Goal: Information Seeking & Learning: Learn about a topic

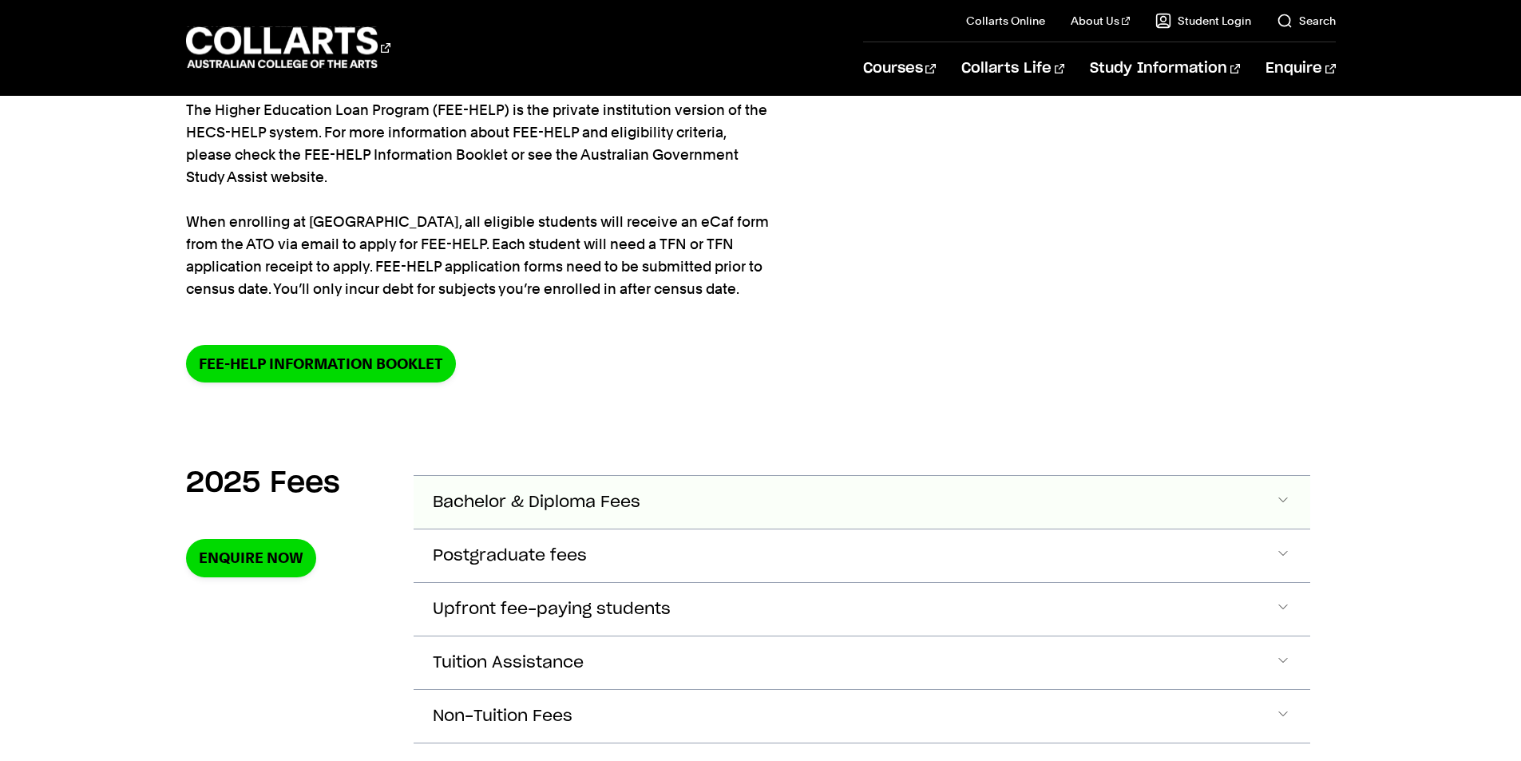
scroll to position [319, 0]
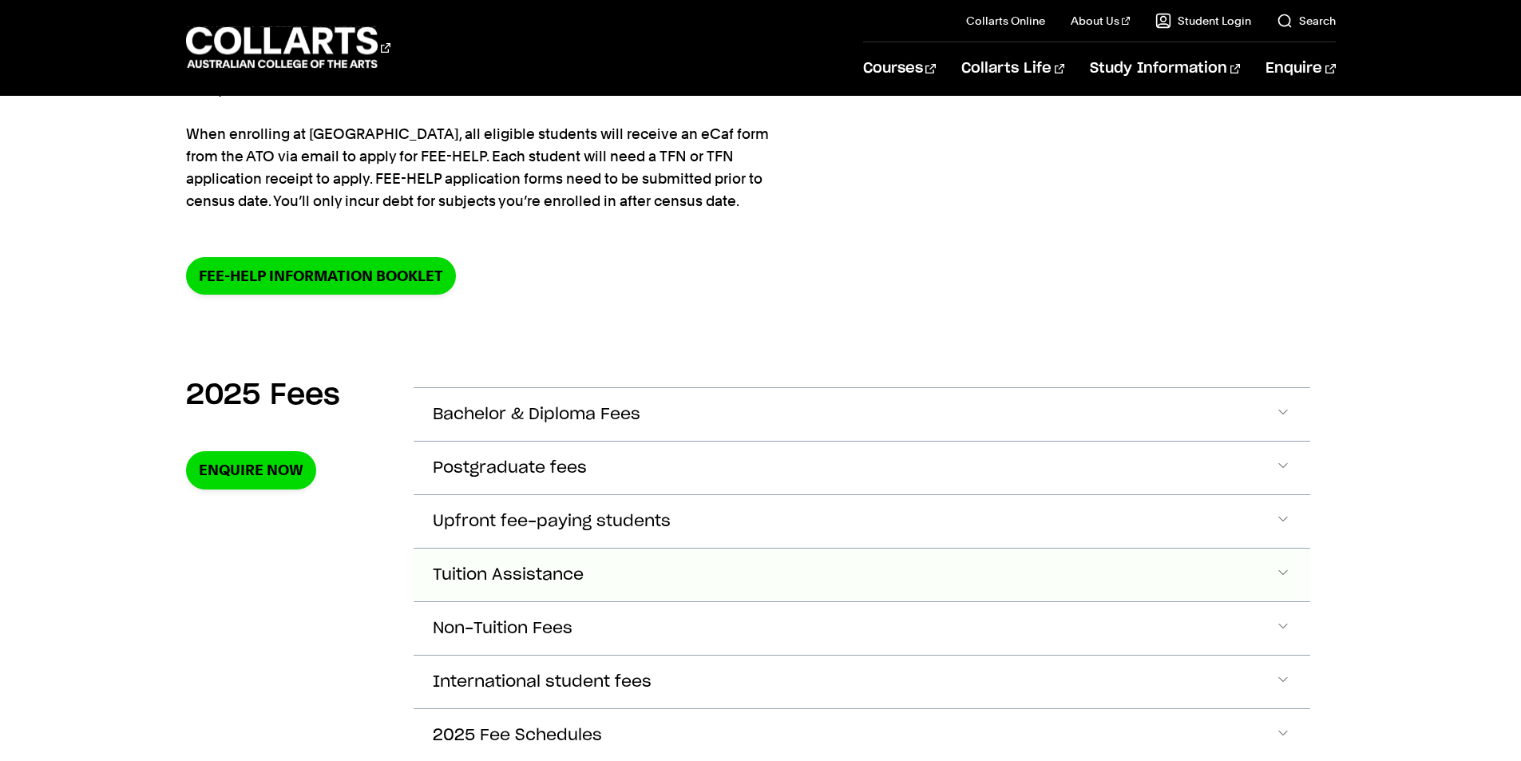
click at [547, 566] on span "Tuition Assistance" at bounding box center [508, 575] width 151 height 18
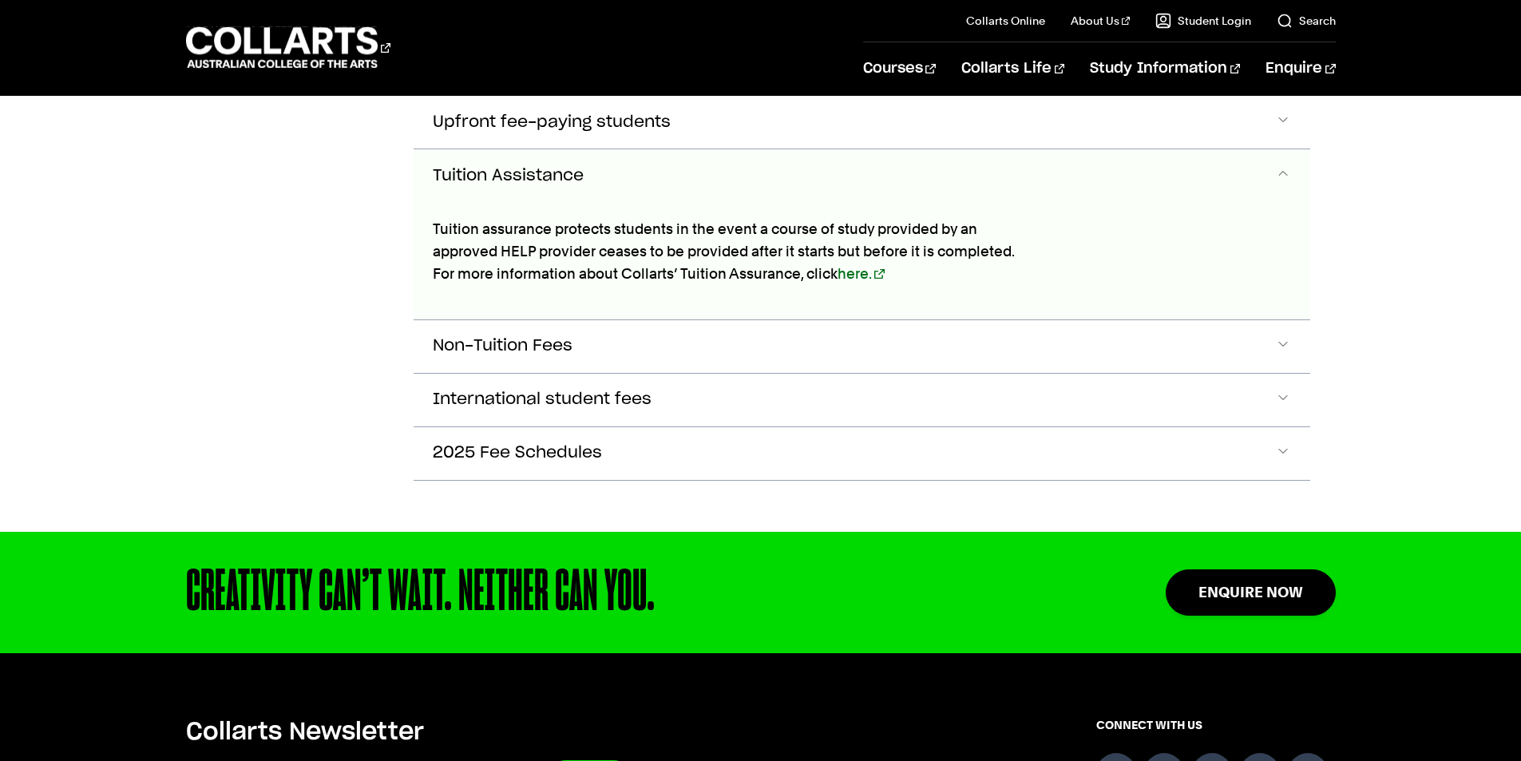
scroll to position [722, 0]
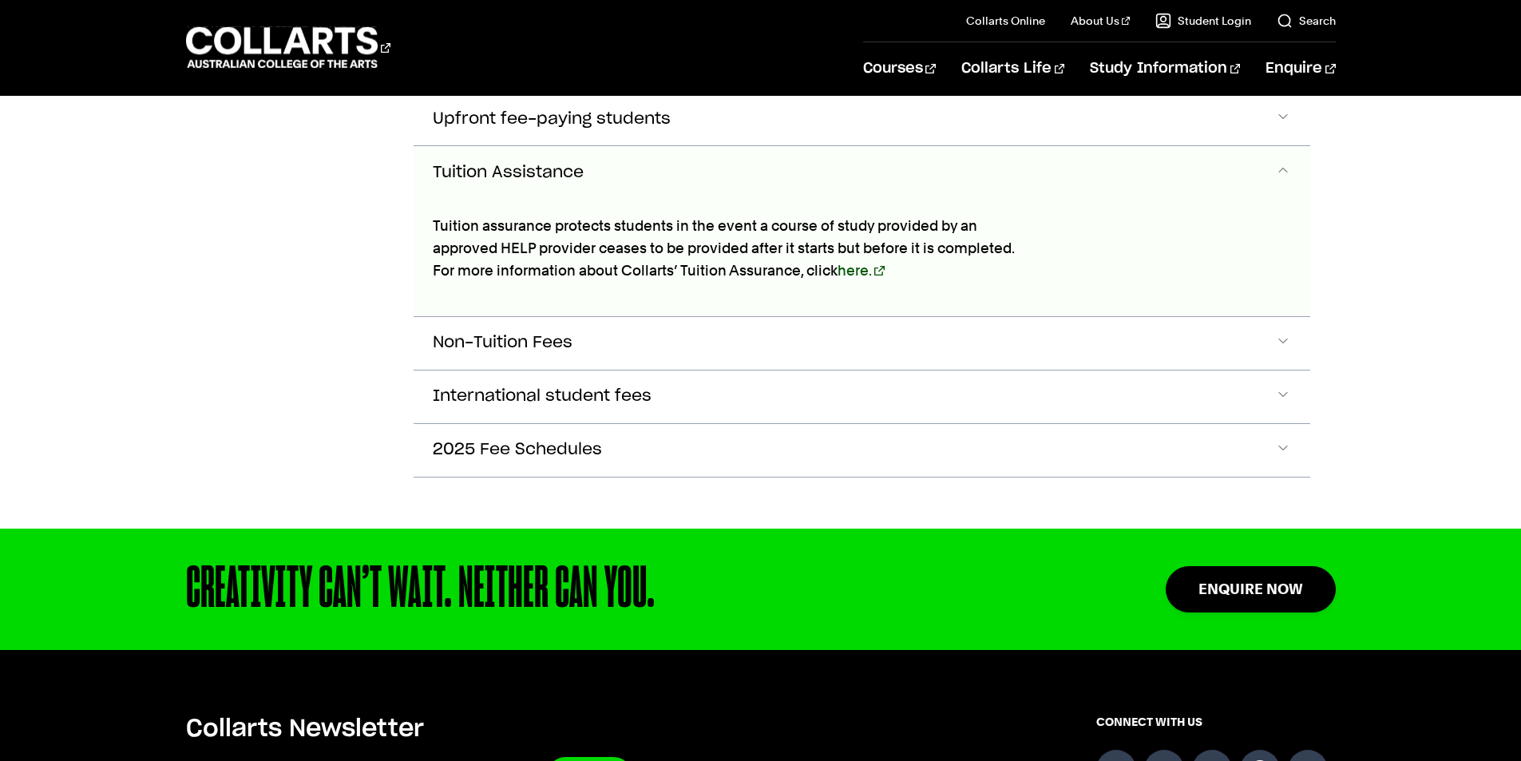
click at [861, 267] on link "here." at bounding box center [860, 270] width 47 height 17
click at [620, 326] on button "Non-Tuition Fees" at bounding box center [861, 343] width 896 height 53
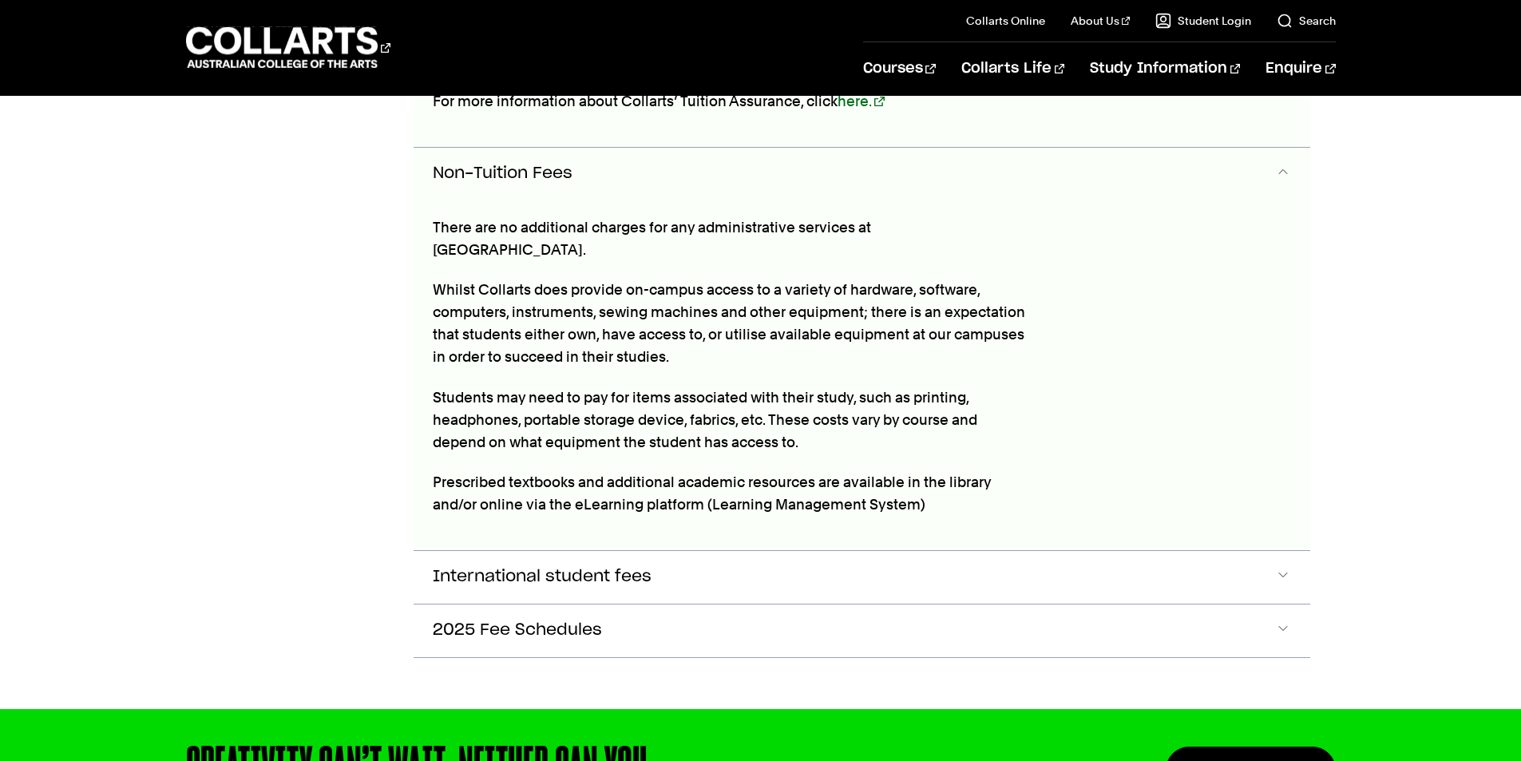
scroll to position [892, 0]
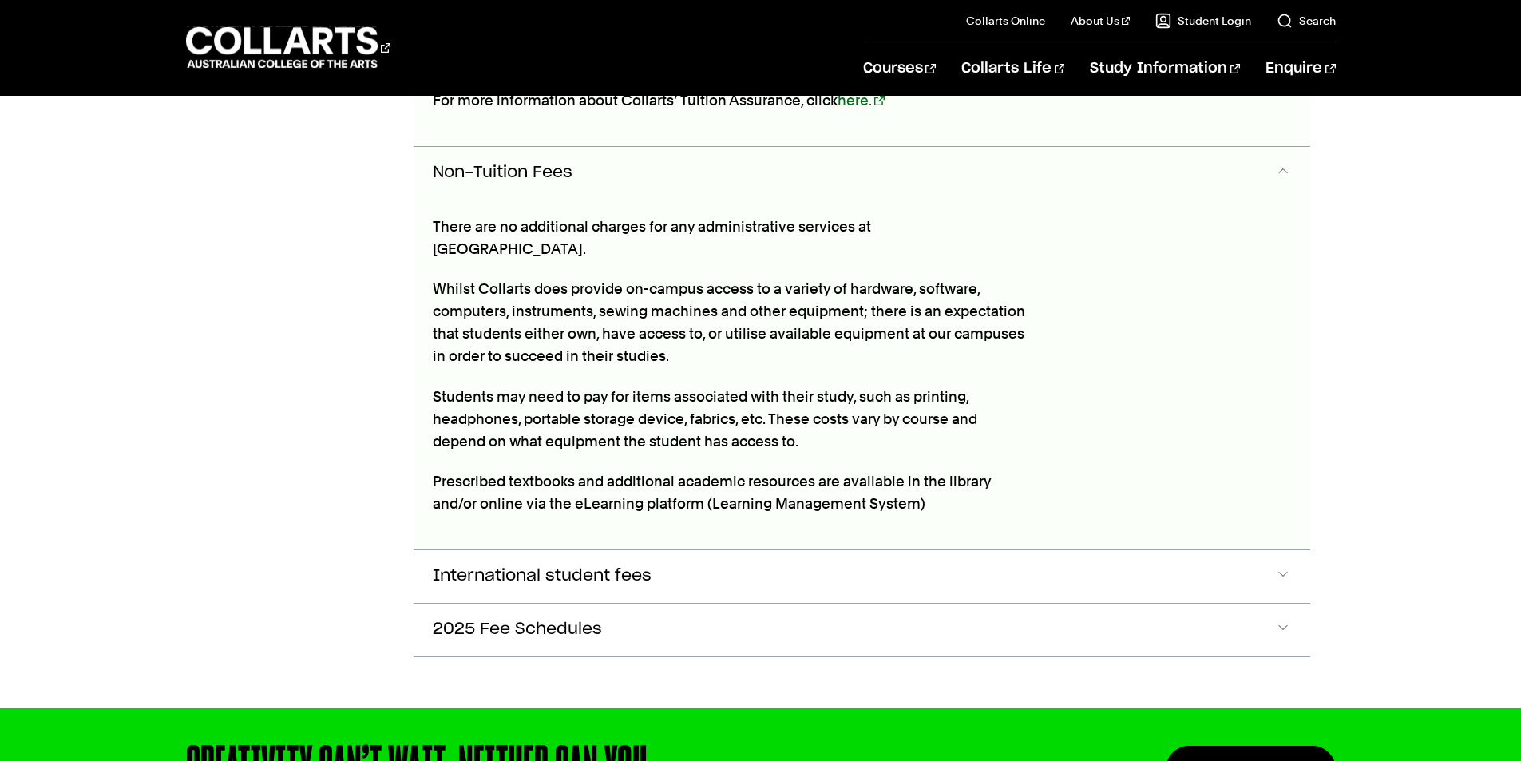
click at [667, 153] on button "Non-Tuition Fees" at bounding box center [861, 173] width 896 height 53
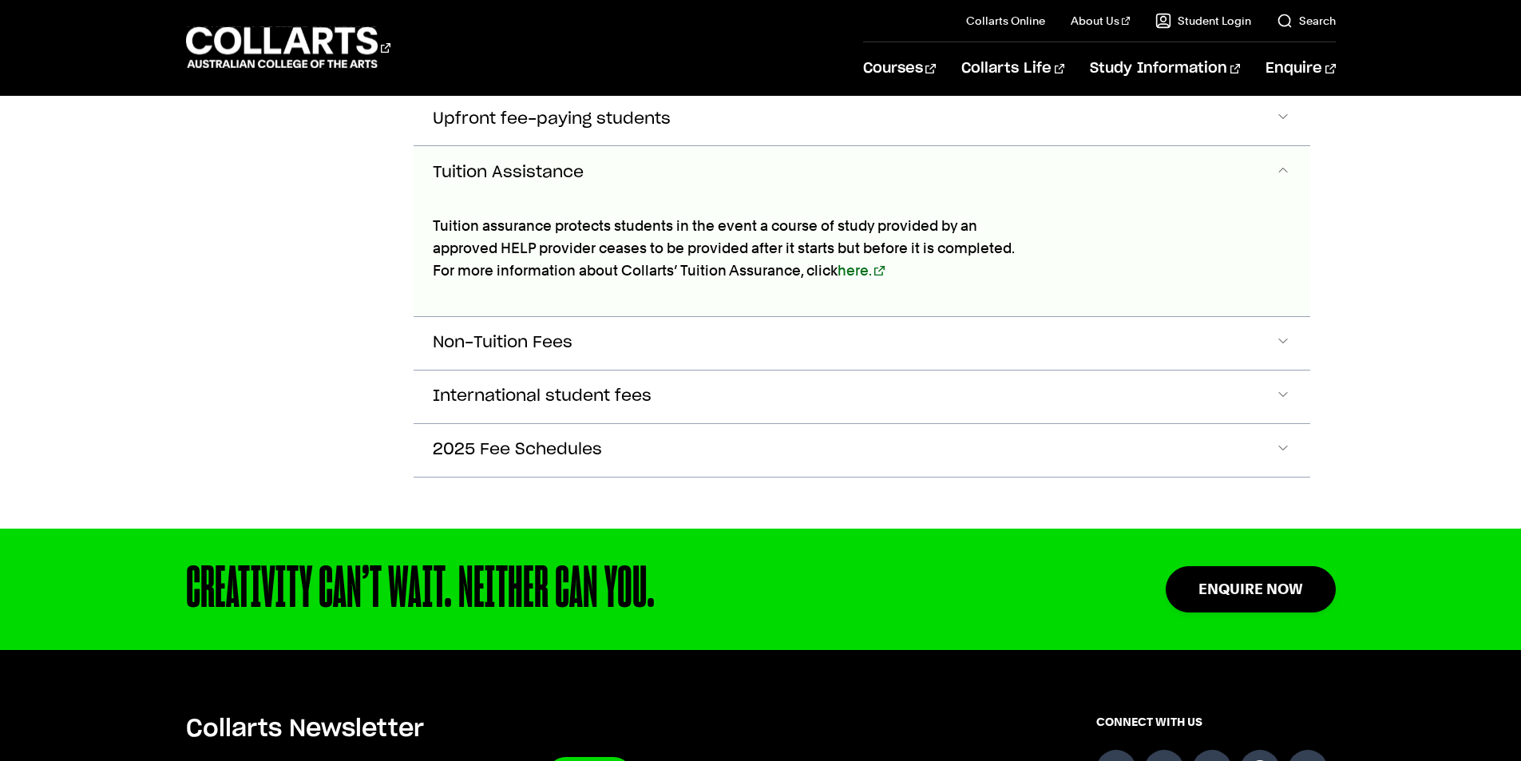
scroll to position [572, 0]
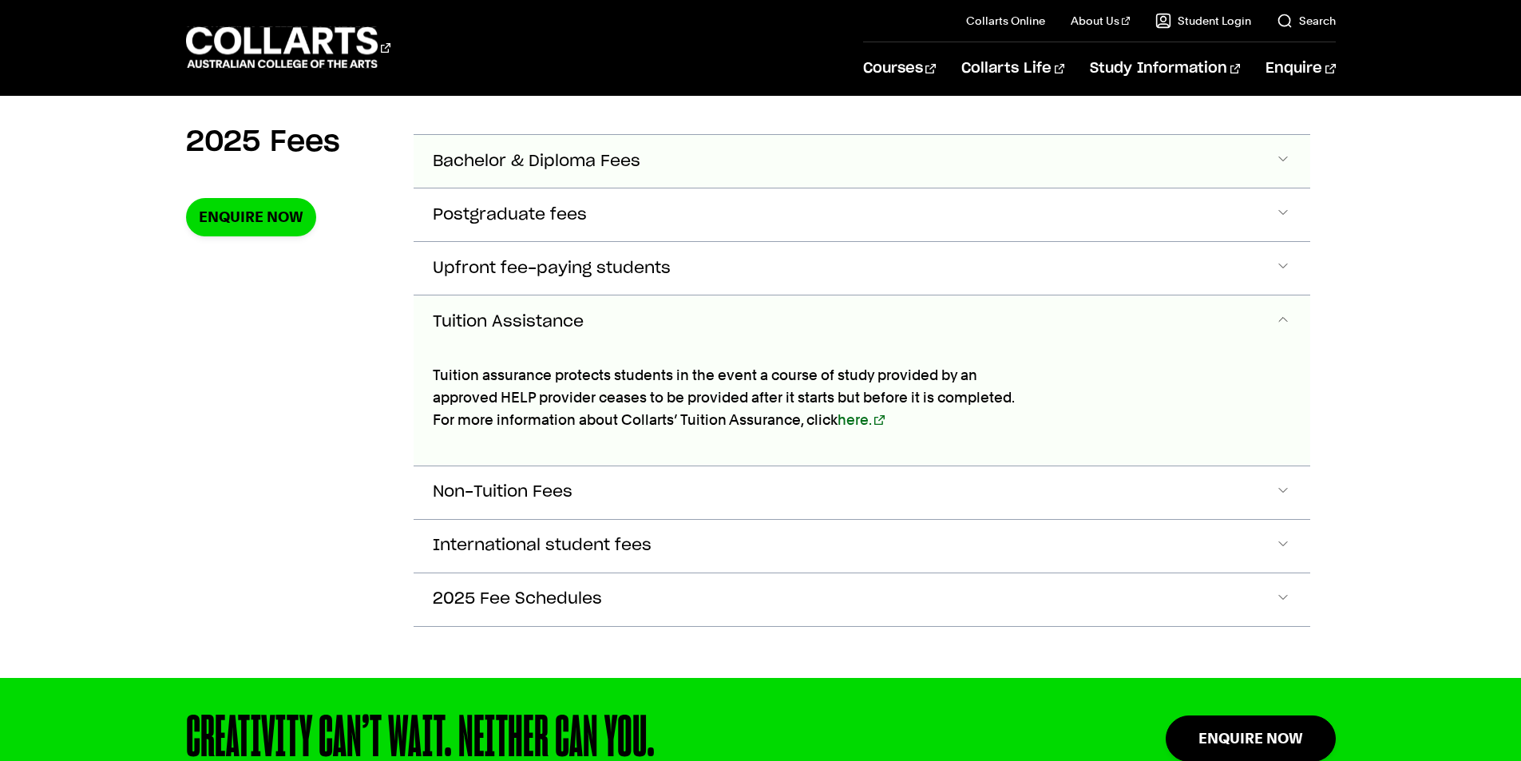
click at [662, 176] on button "Bachelor & Diploma Fees" at bounding box center [861, 161] width 896 height 53
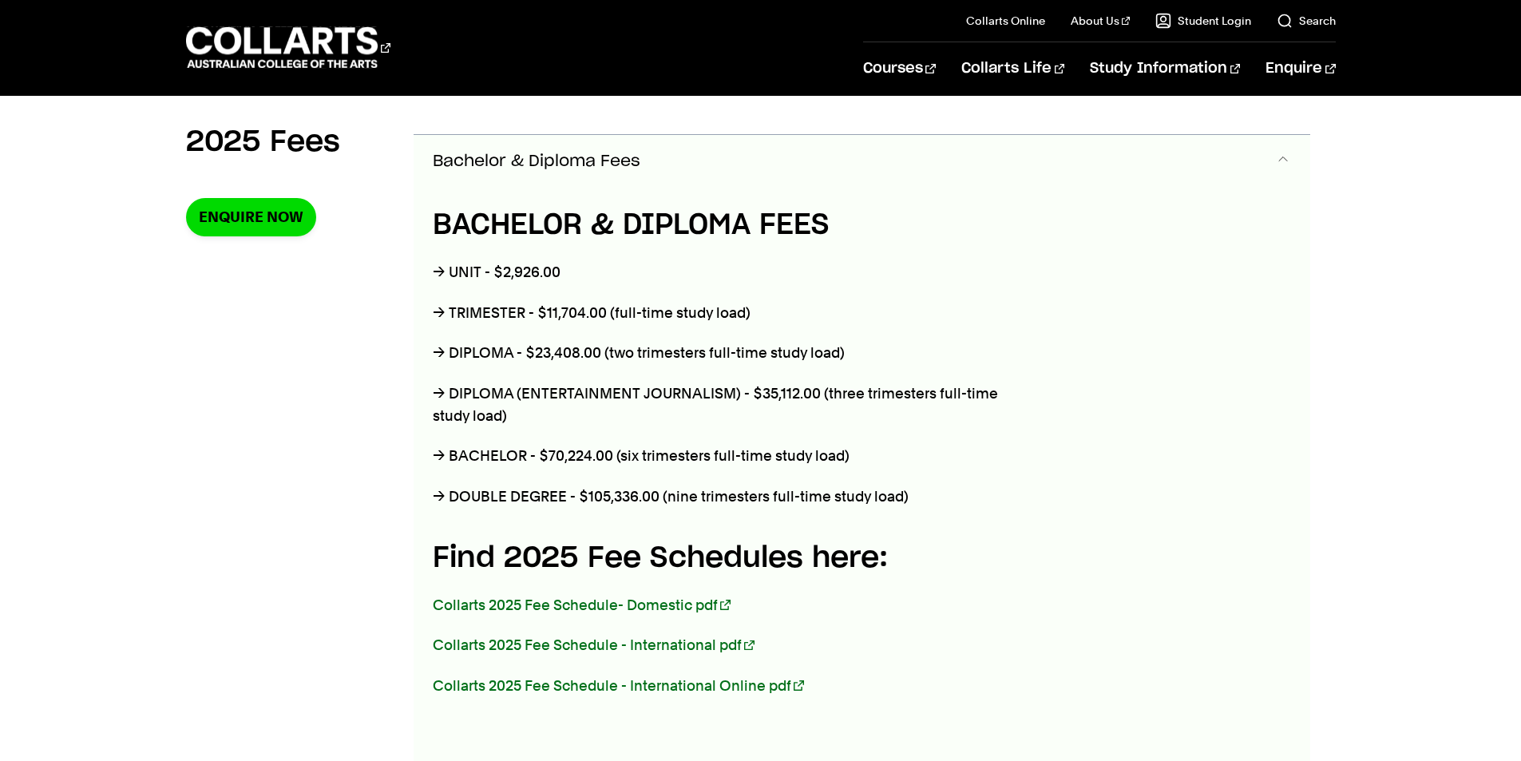
scroll to position [564, 0]
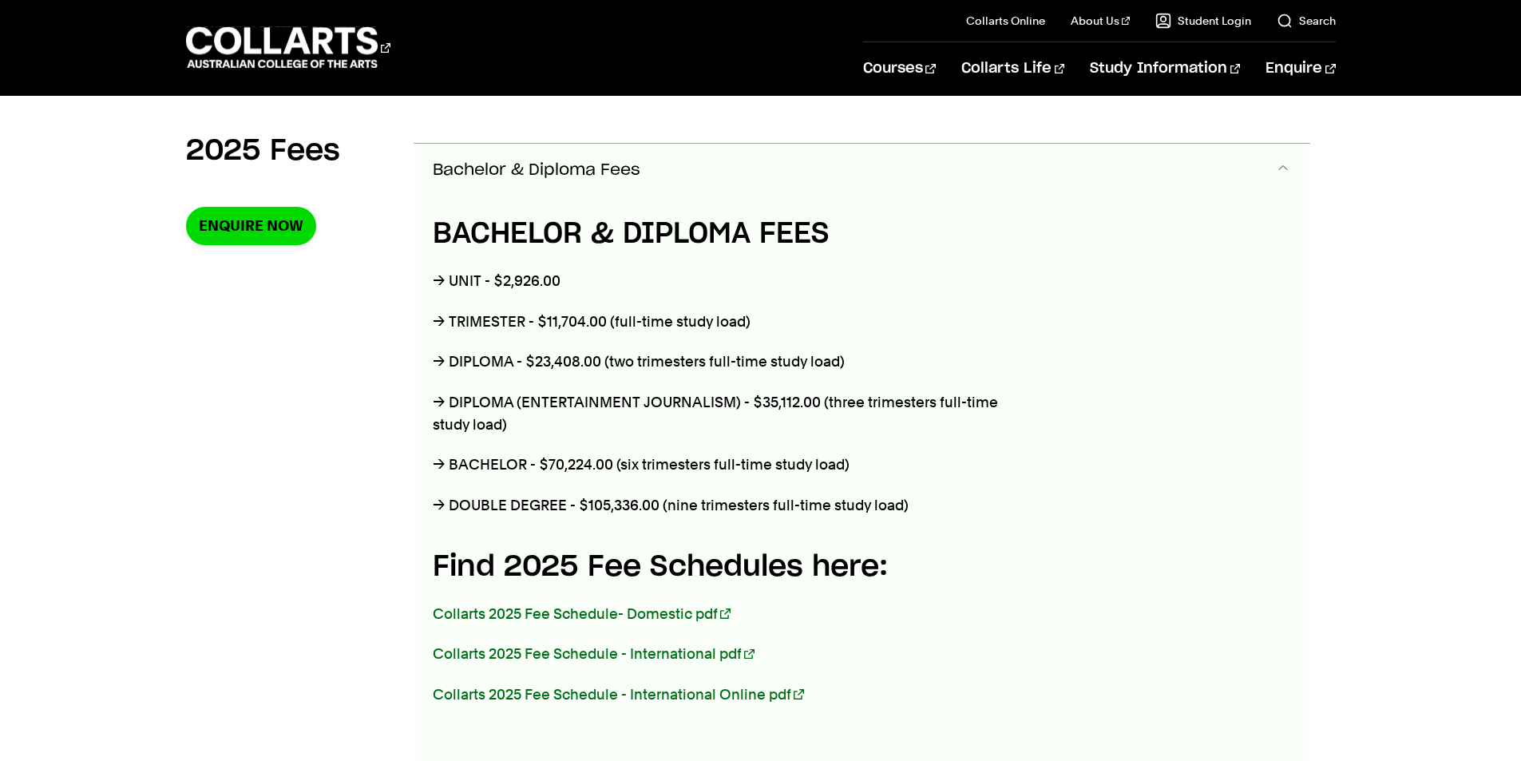
click at [662, 176] on button "Bachelor & Diploma Fees" at bounding box center [861, 170] width 896 height 53
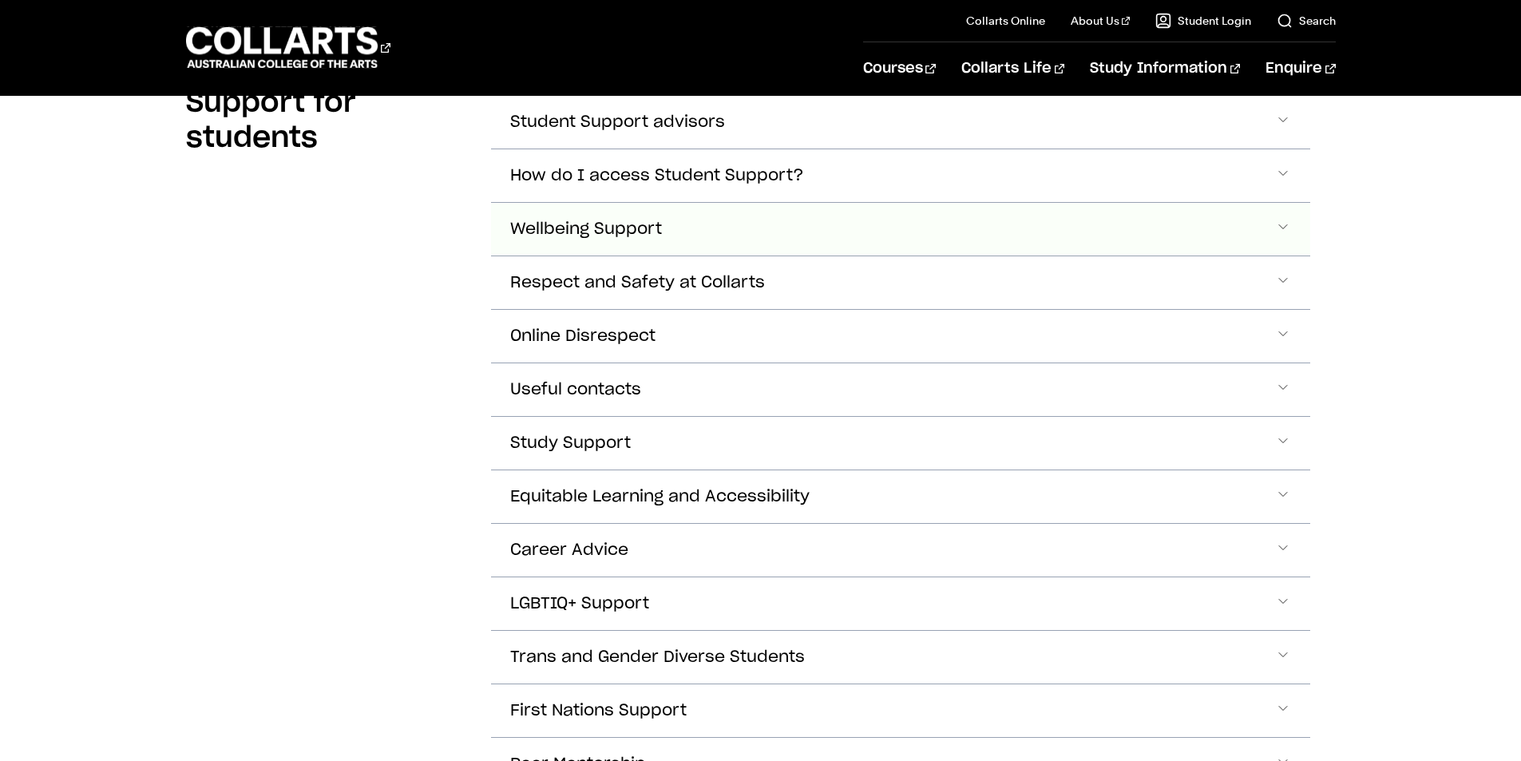
scroll to position [479, 0]
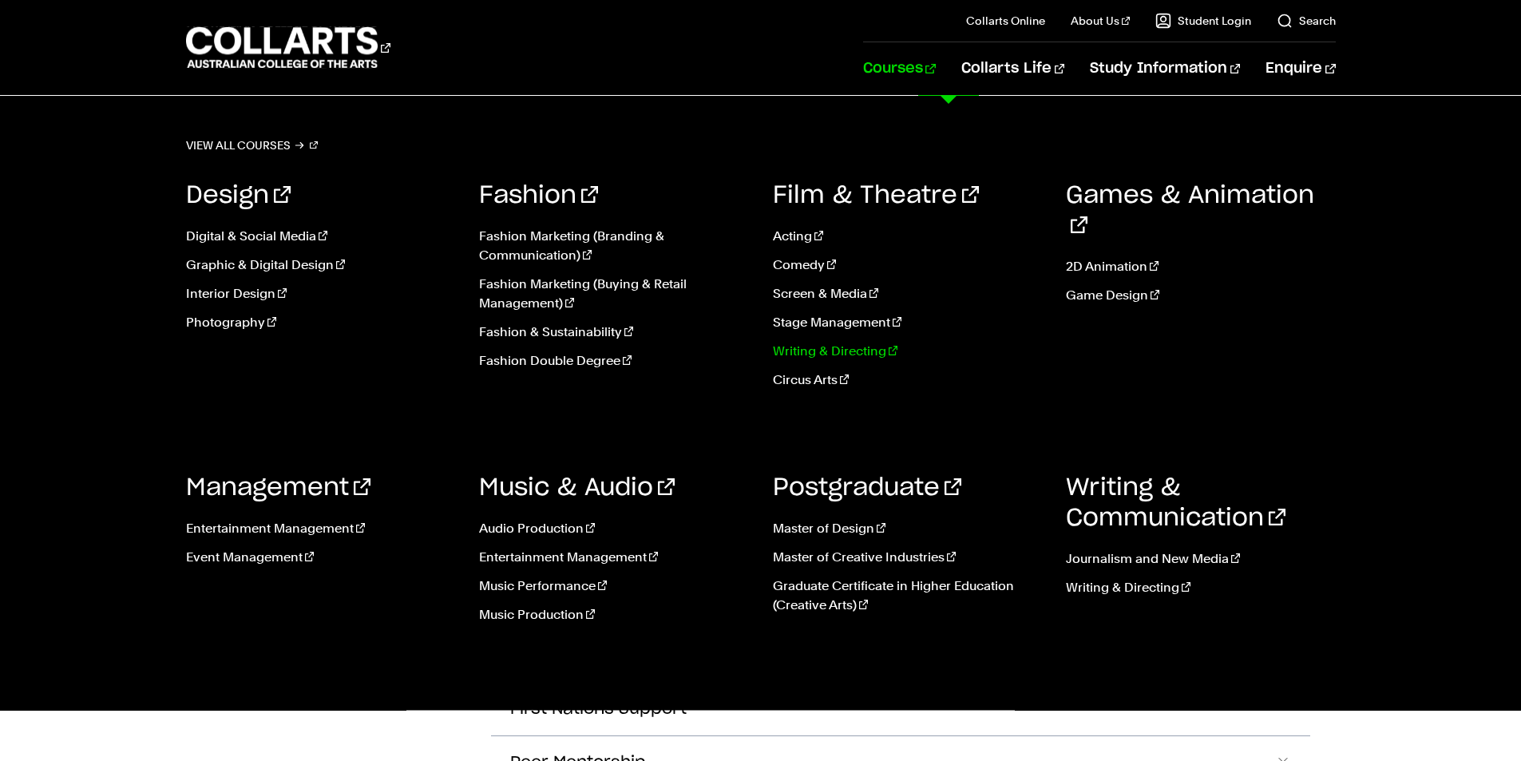
click at [839, 350] on link "Writing & Directing" at bounding box center [908, 351] width 270 height 19
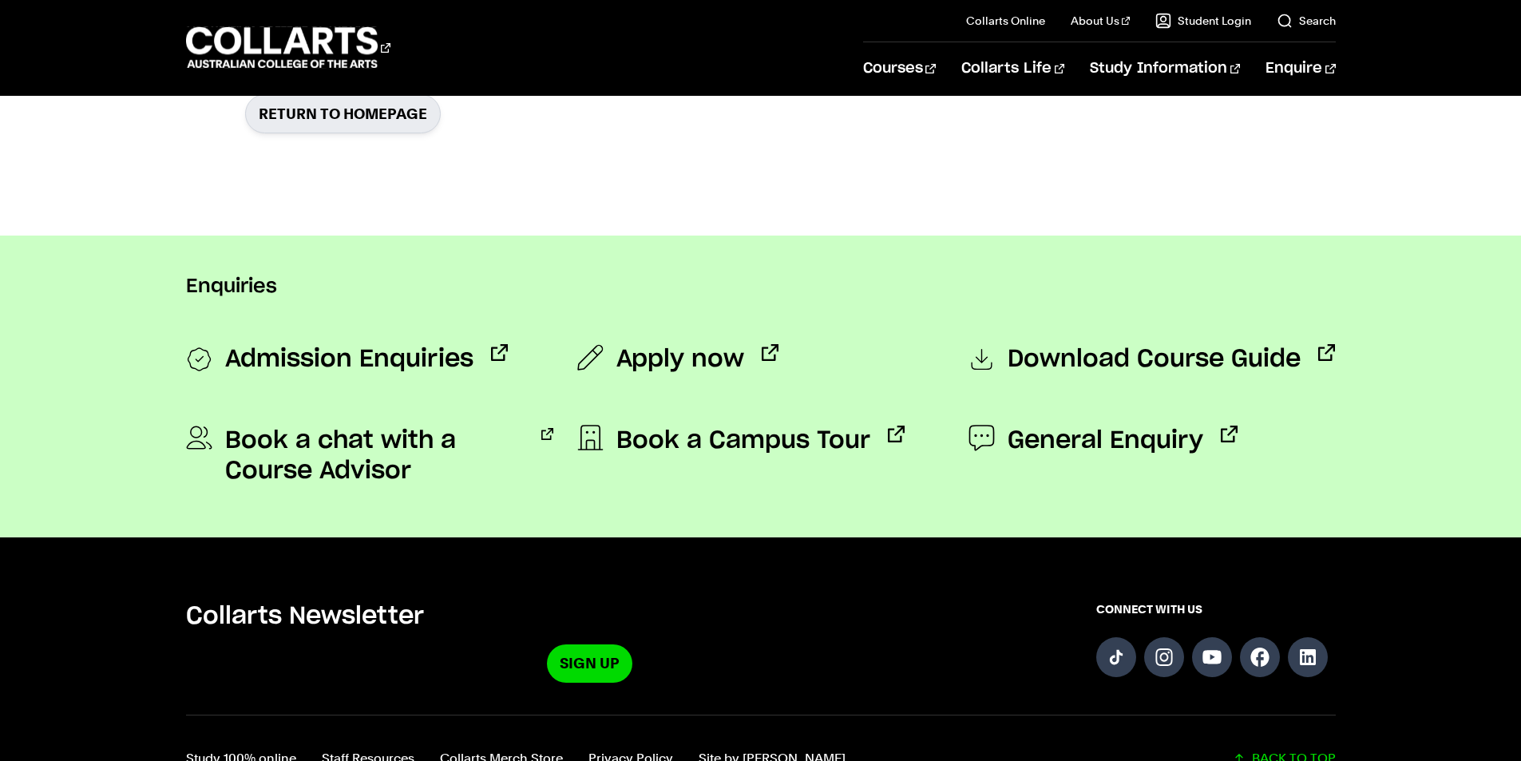
scroll to position [160, 0]
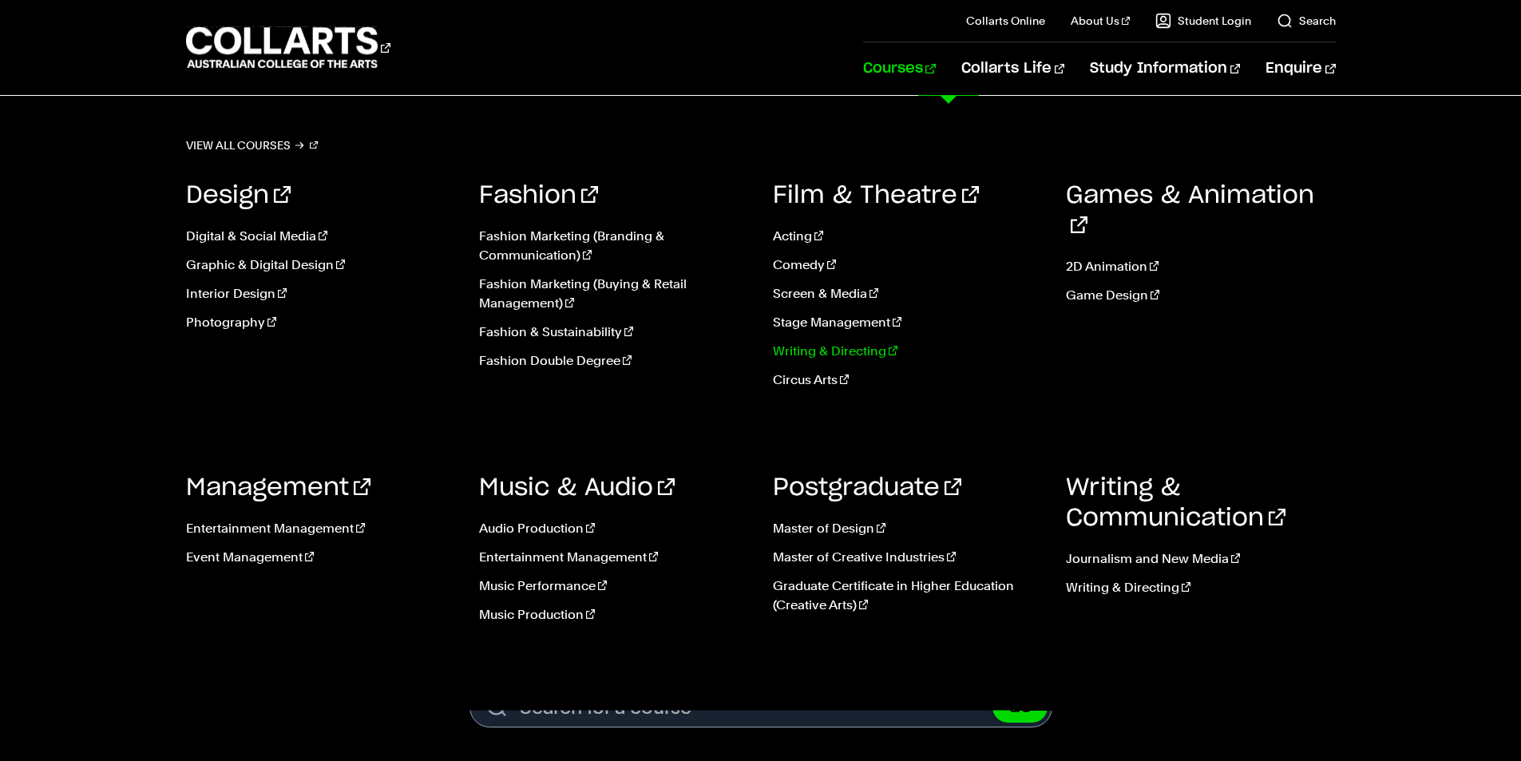
click at [825, 352] on link "Writing & Directing" at bounding box center [908, 351] width 270 height 19
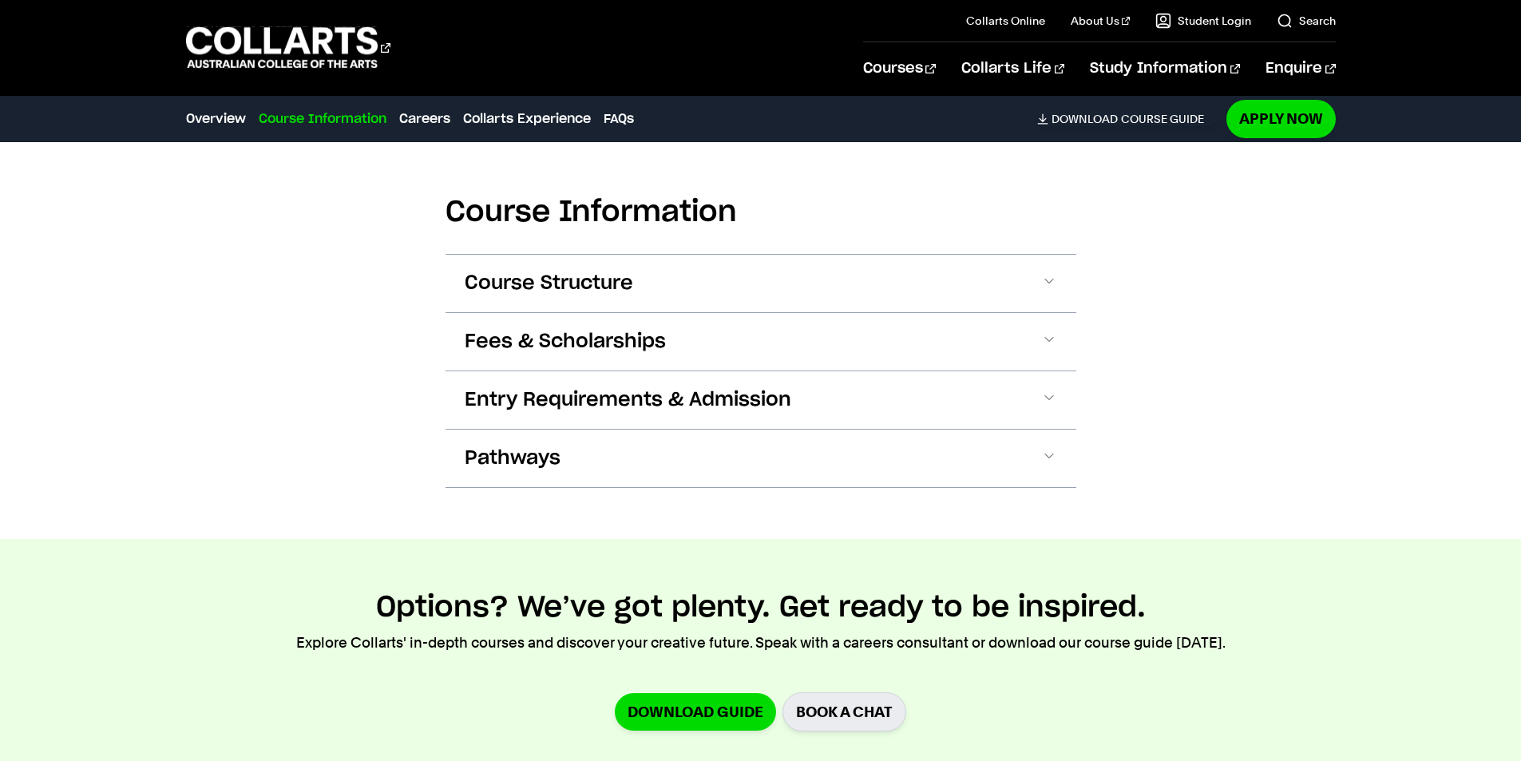
scroll to position [1756, 0]
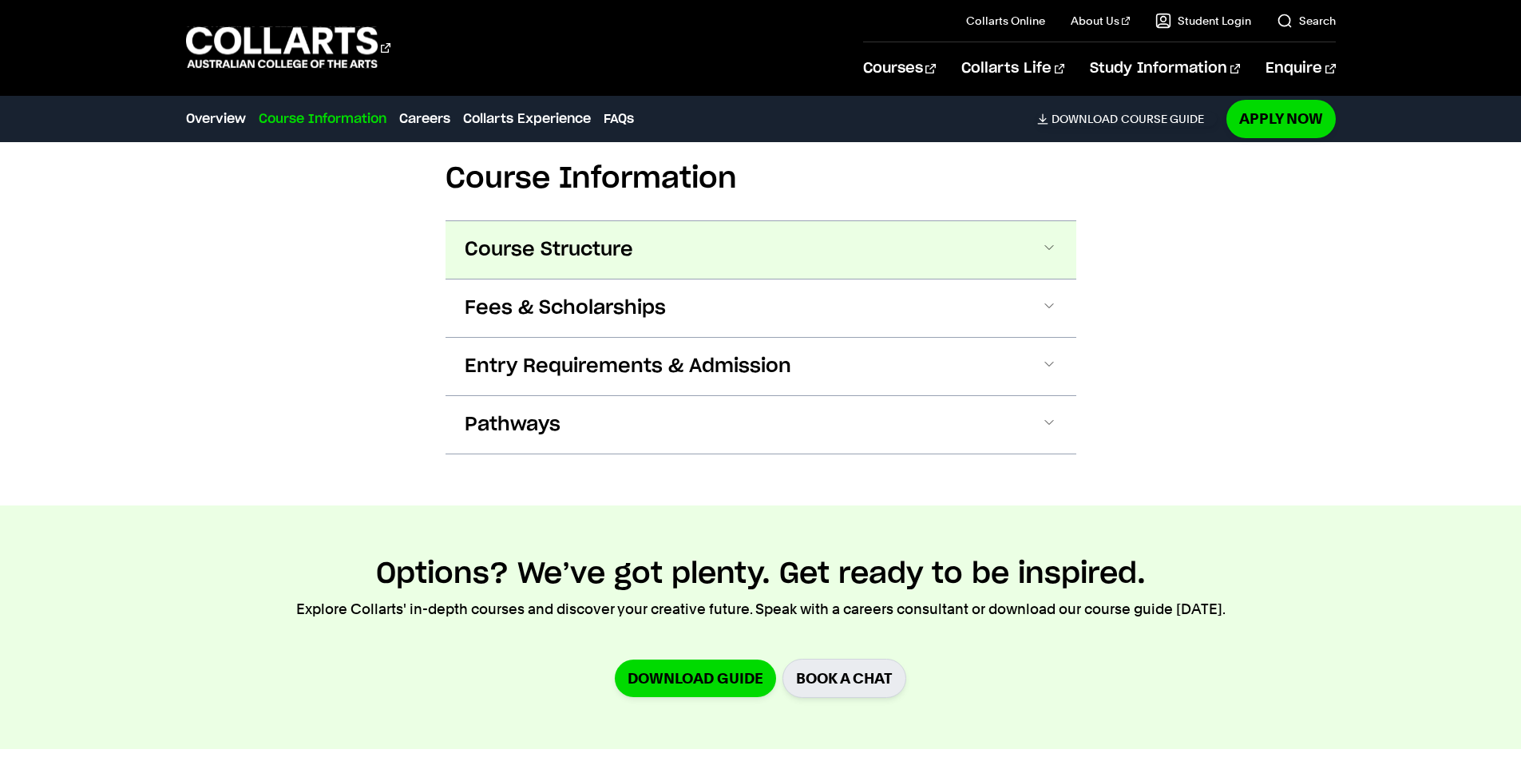
click at [509, 262] on button "Course Structure" at bounding box center [760, 249] width 631 height 57
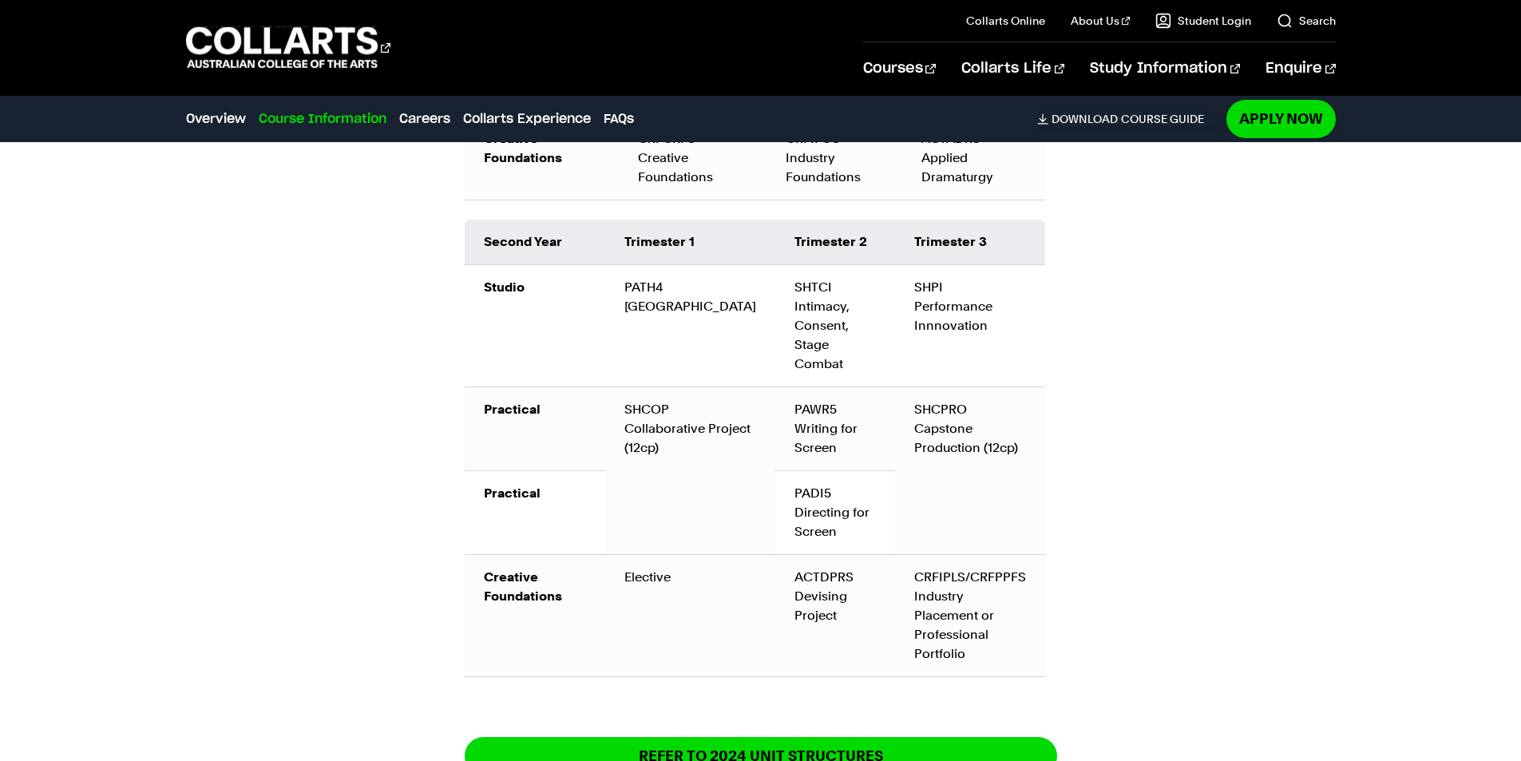
scroll to position [2383, 0]
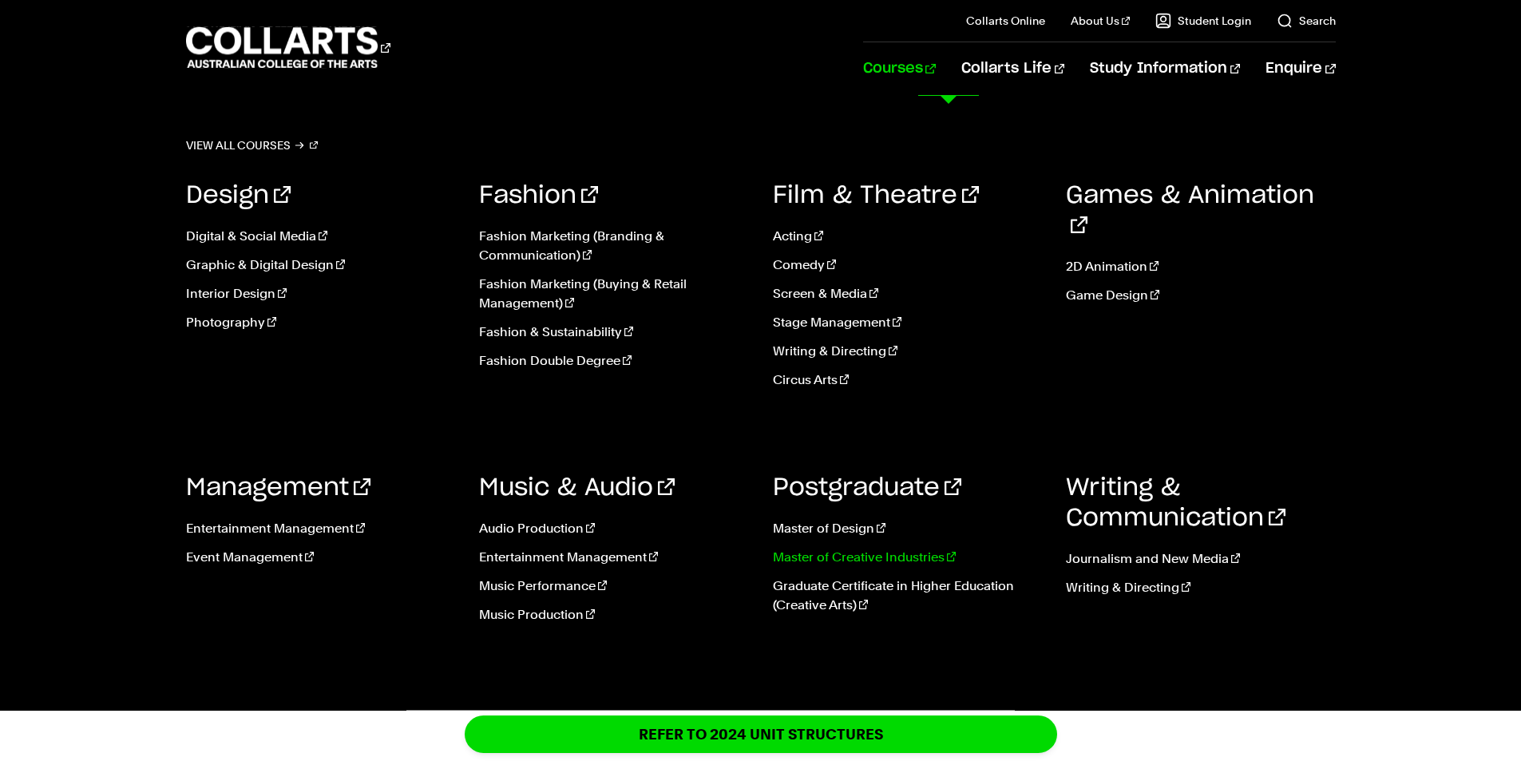
click at [876, 553] on link "Master of Creative Industries" at bounding box center [908, 557] width 270 height 19
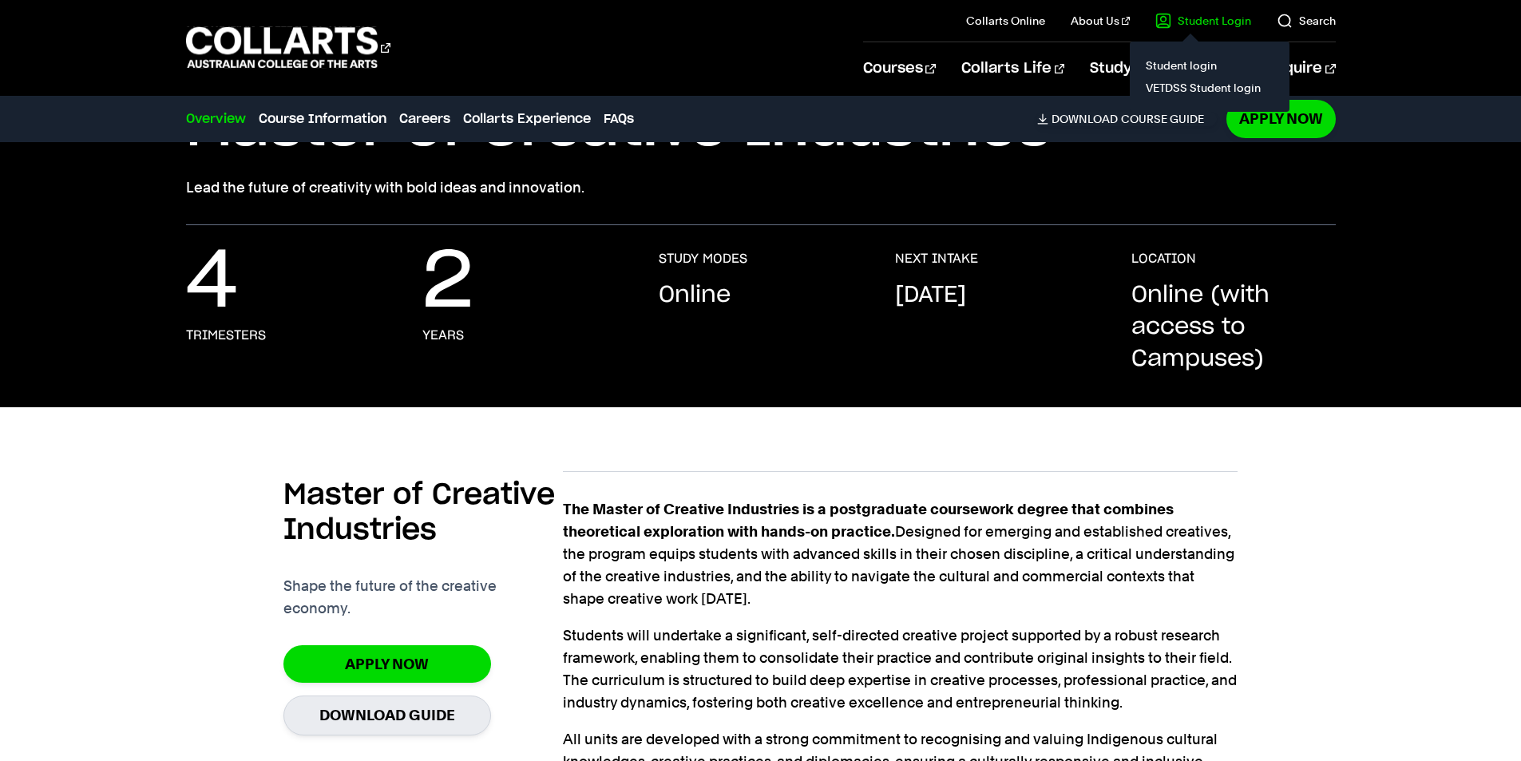
scroll to position [239, 0]
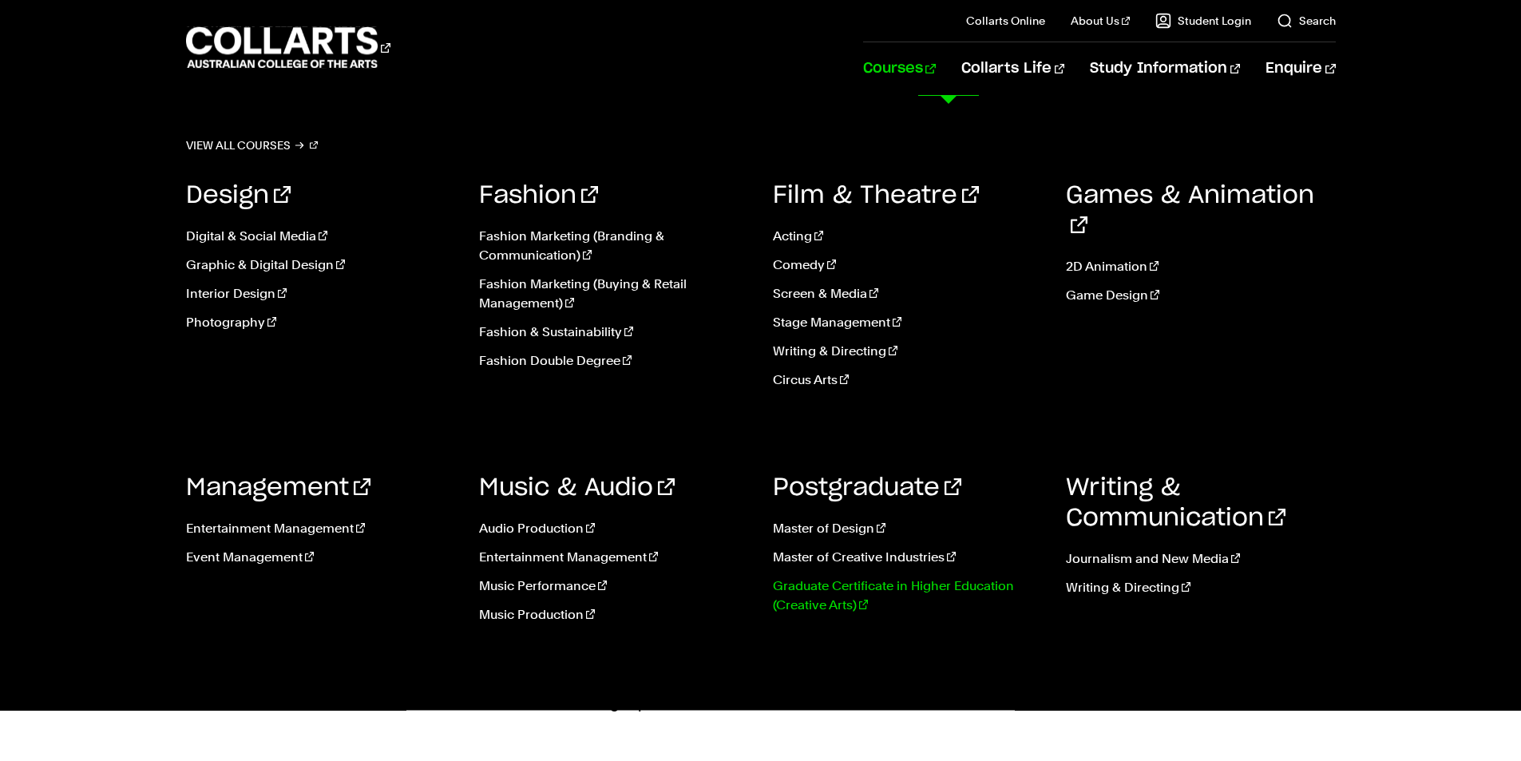
click at [859, 588] on link "Graduate Certificate in Higher Education (Creative Arts)" at bounding box center [908, 595] width 270 height 38
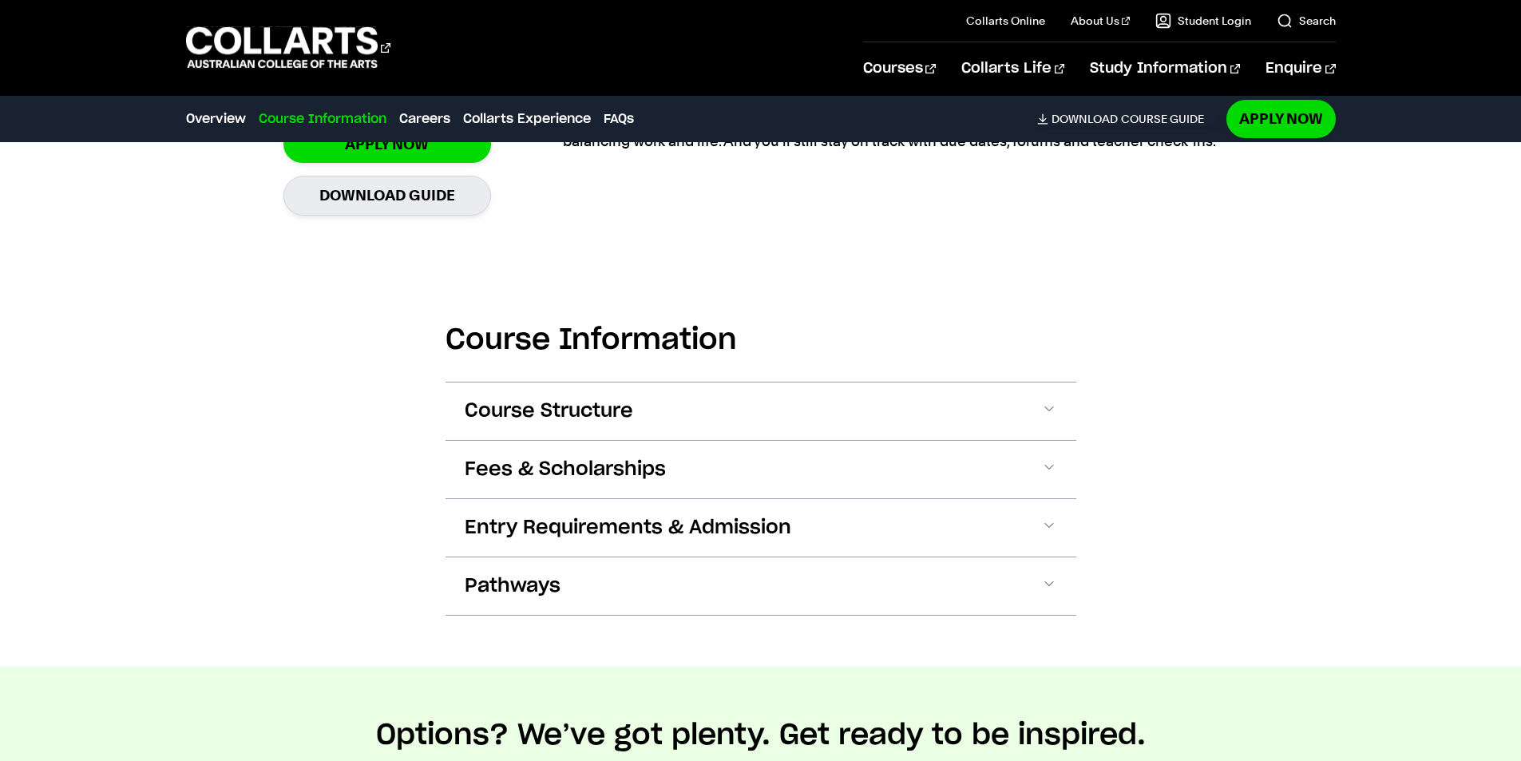
scroll to position [1597, 0]
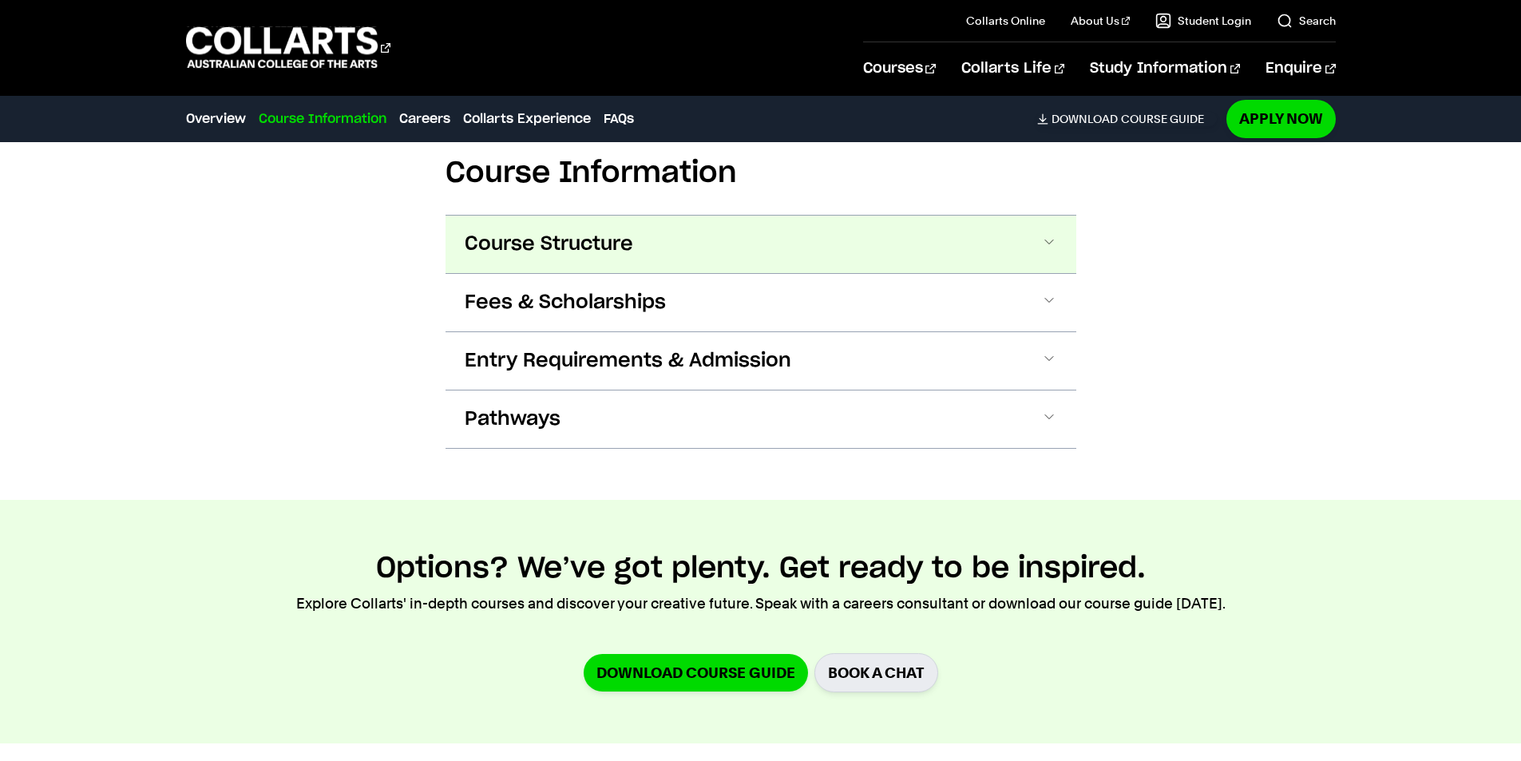
click at [848, 268] on button "Course Structure" at bounding box center [760, 244] width 631 height 57
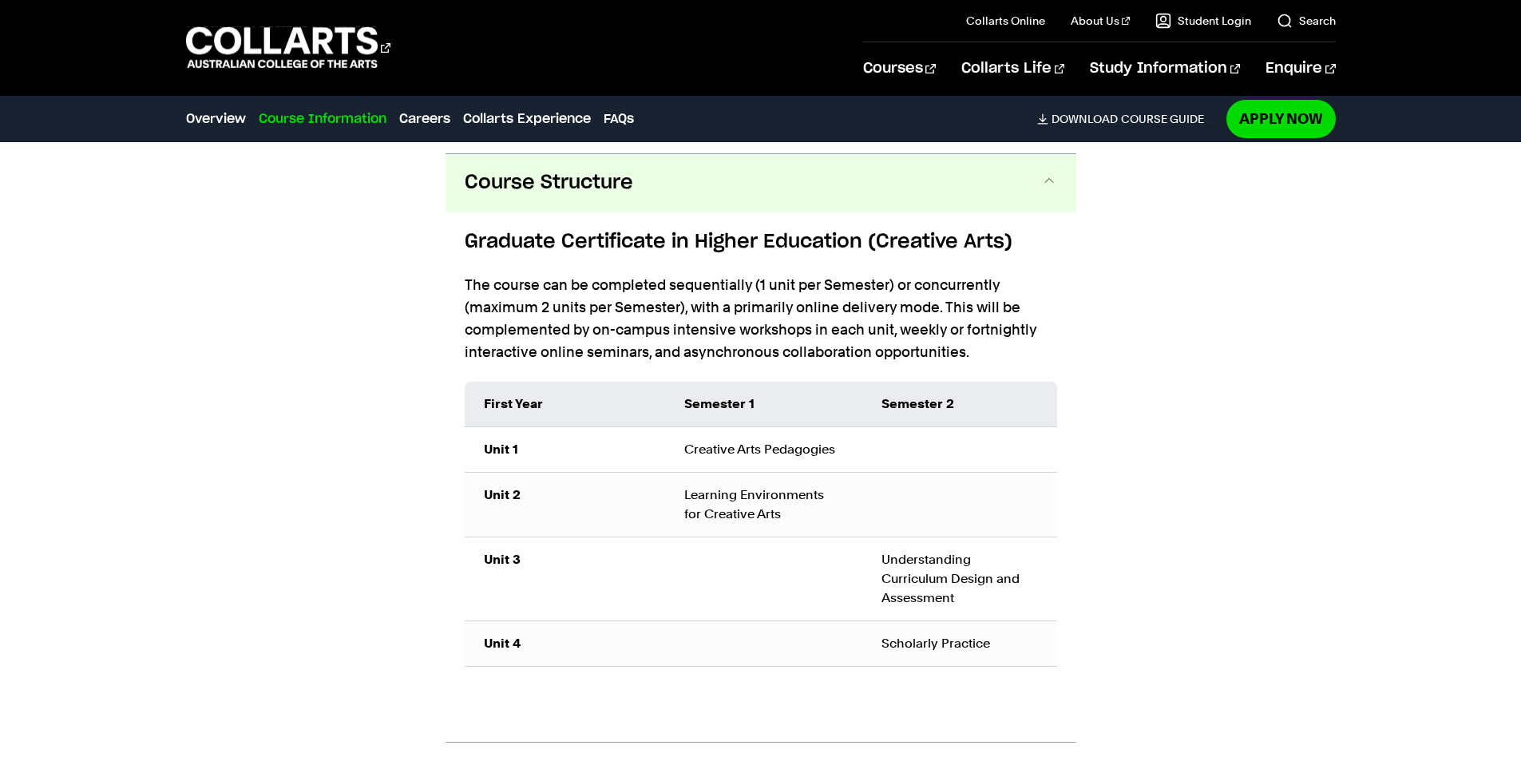
scroll to position [1668, 0]
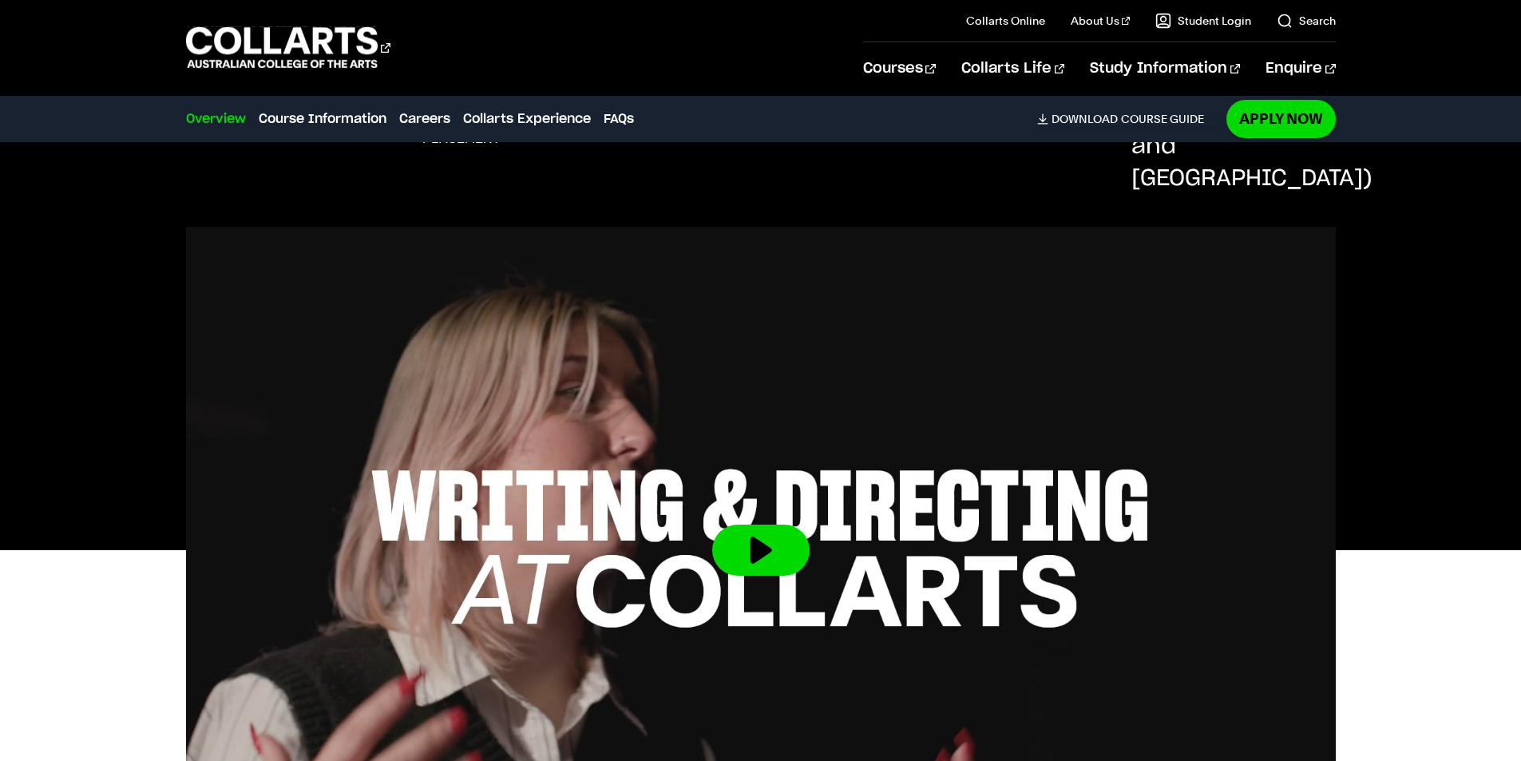
scroll to position [754, 0]
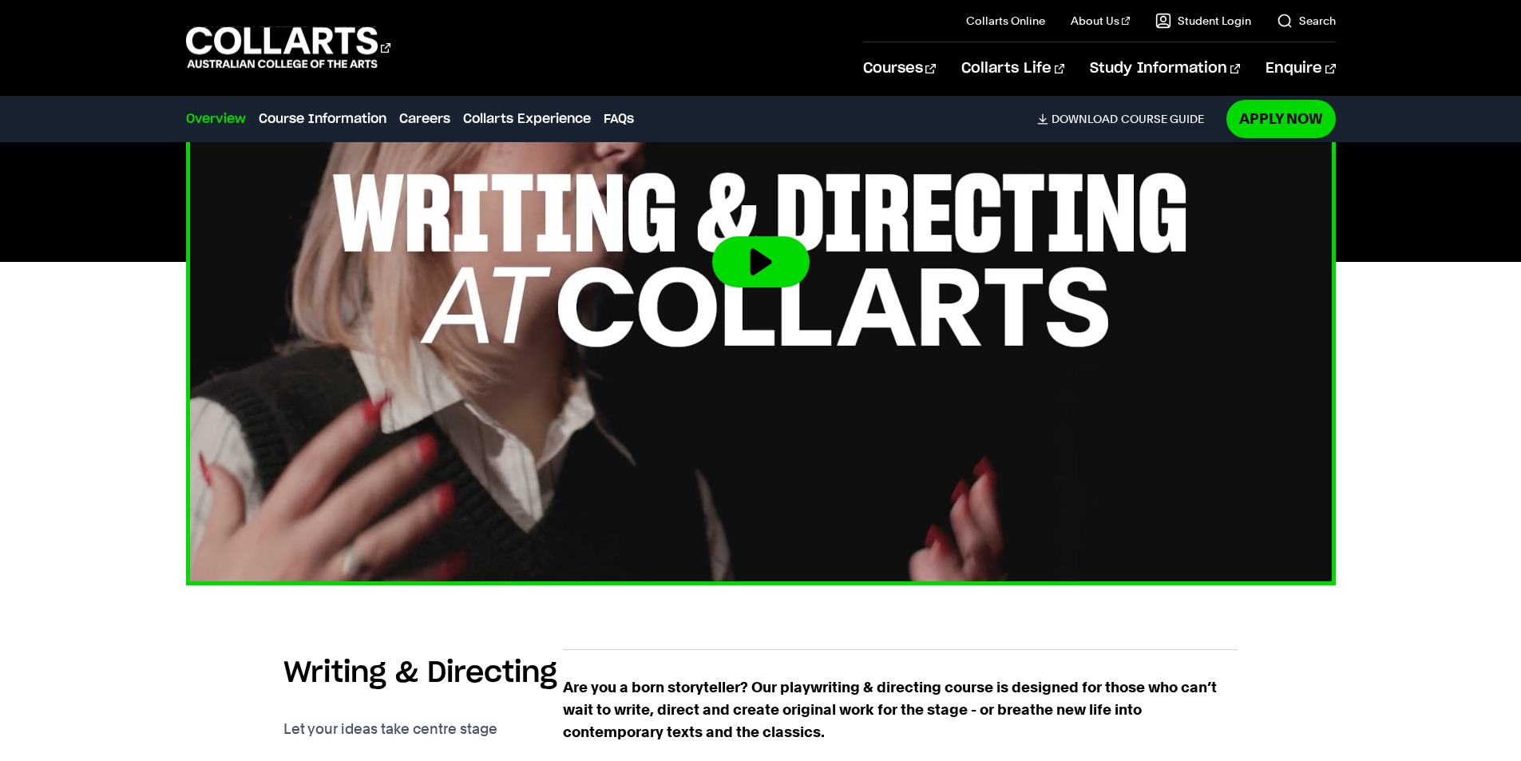
click at [793, 236] on button at bounding box center [760, 261] width 97 height 51
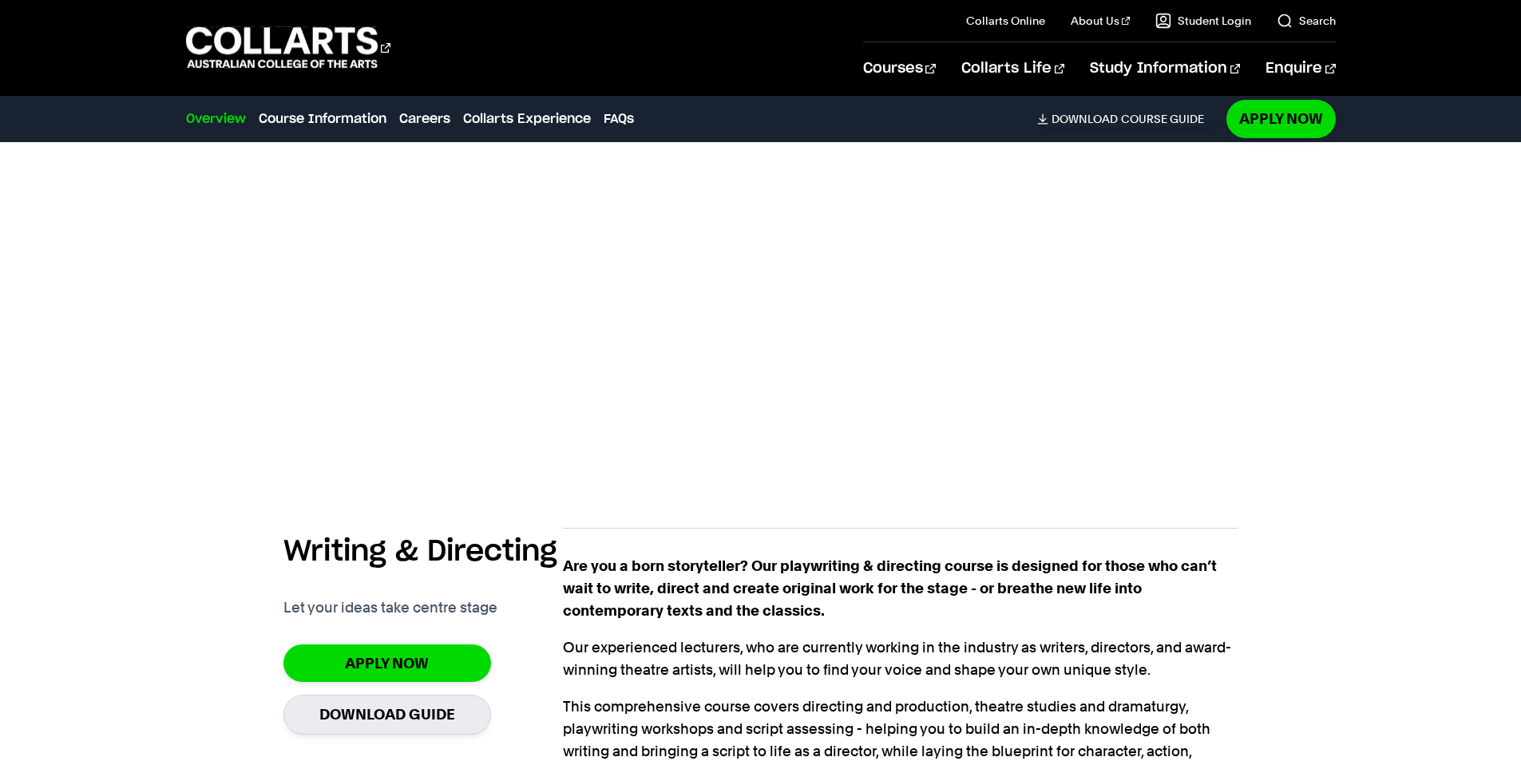
scroll to position [994, 0]
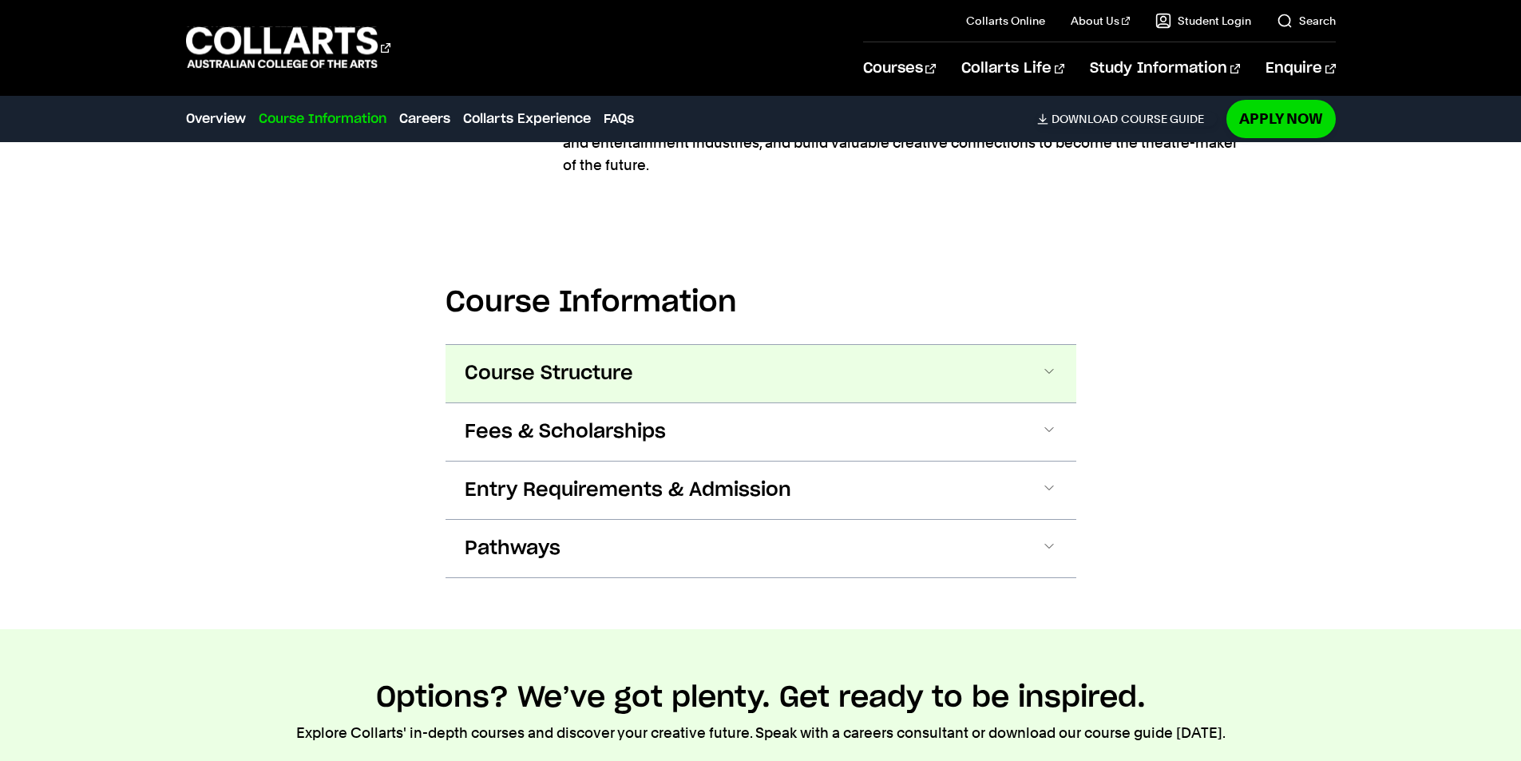
click at [695, 353] on button "Course Structure" at bounding box center [760, 373] width 631 height 57
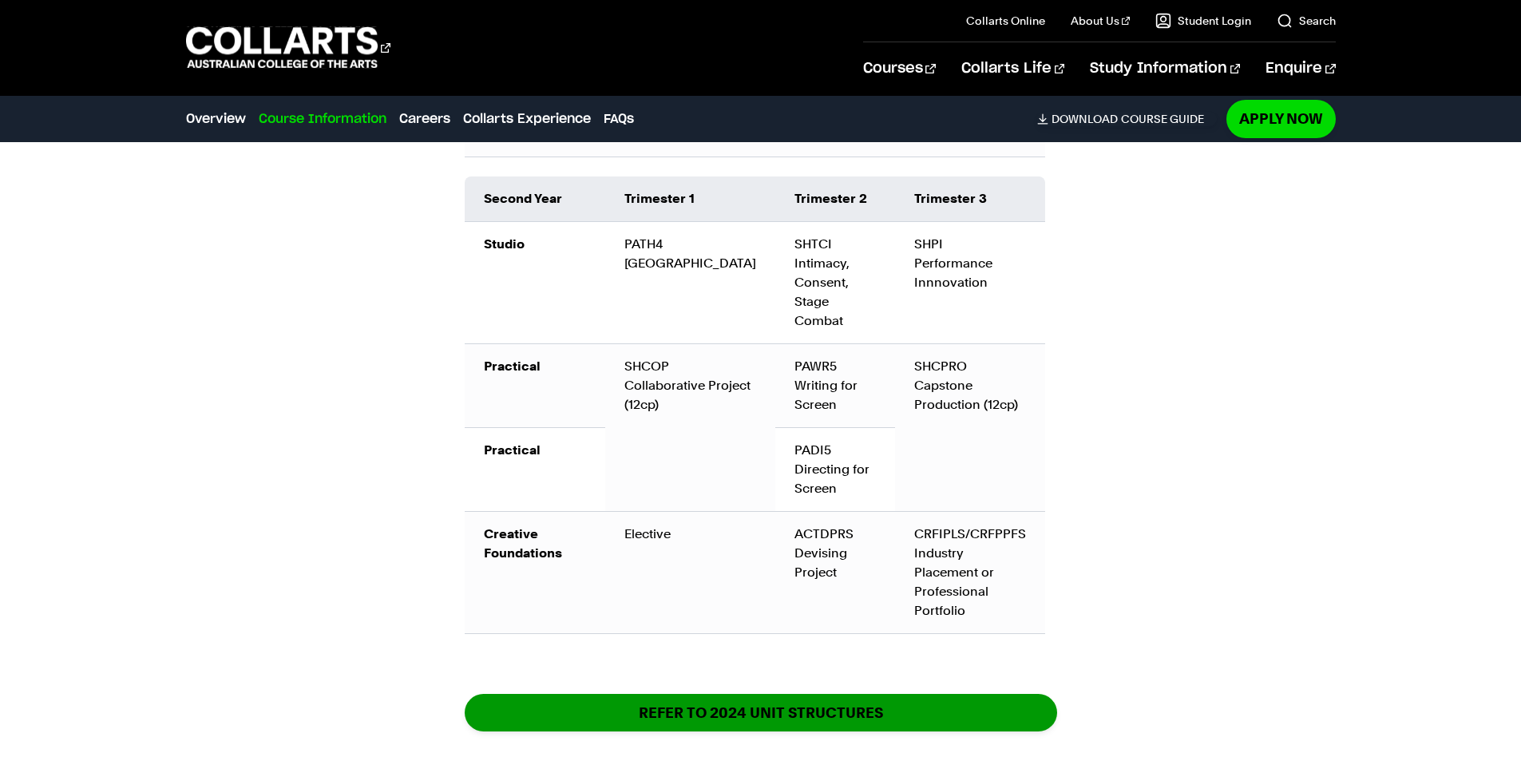
scroll to position [2383, 0]
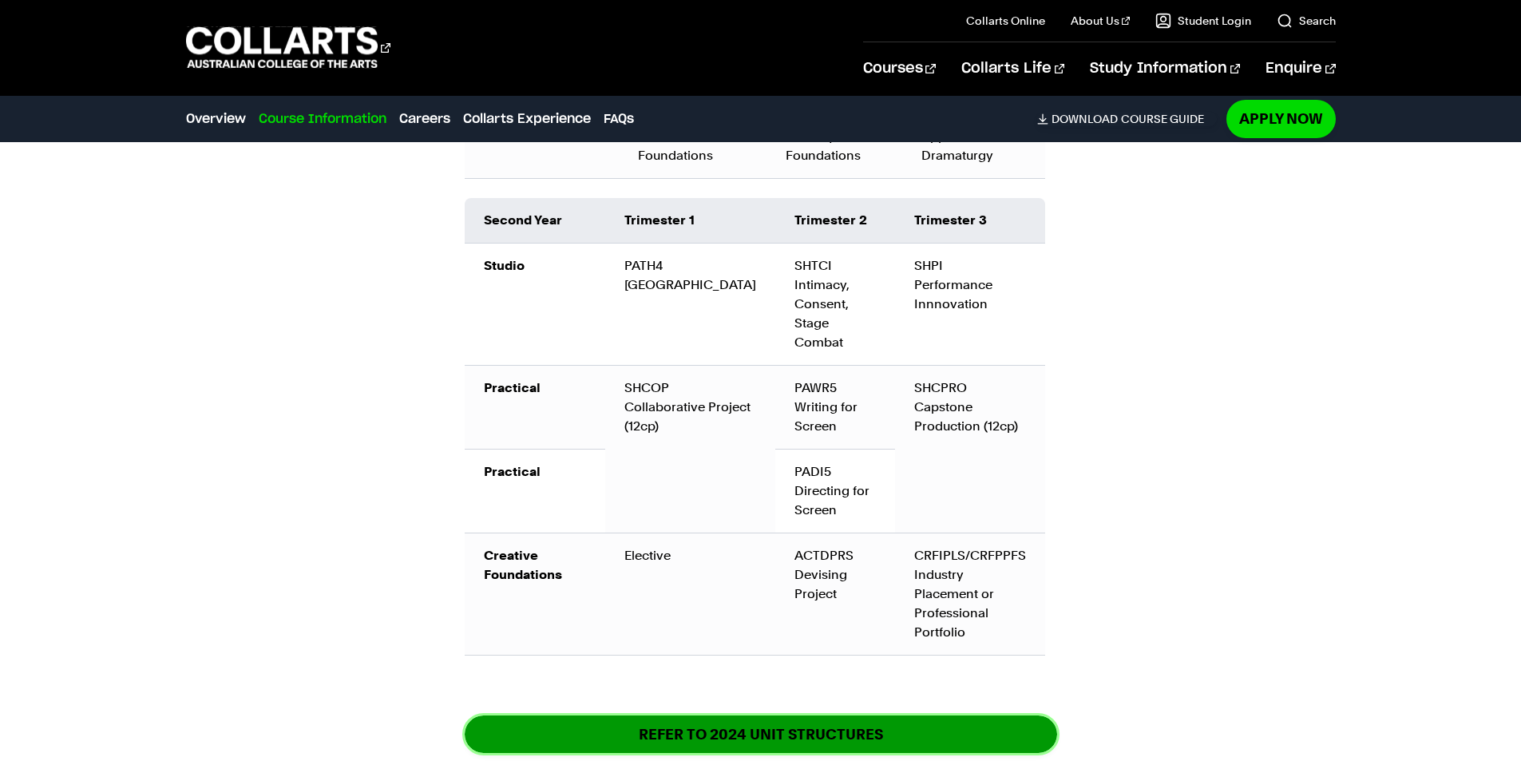
click at [795, 715] on link "REFER TO 2024 unit structures" at bounding box center [761, 734] width 592 height 38
